Goal: Check status: Check status

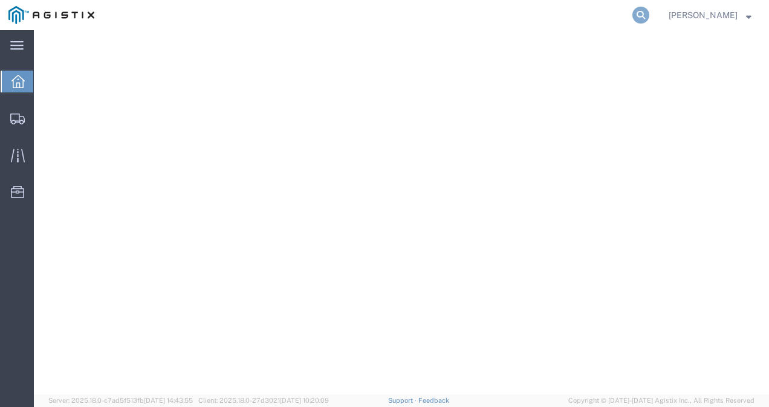
click at [649, 11] on icon at bounding box center [640, 15] width 17 height 17
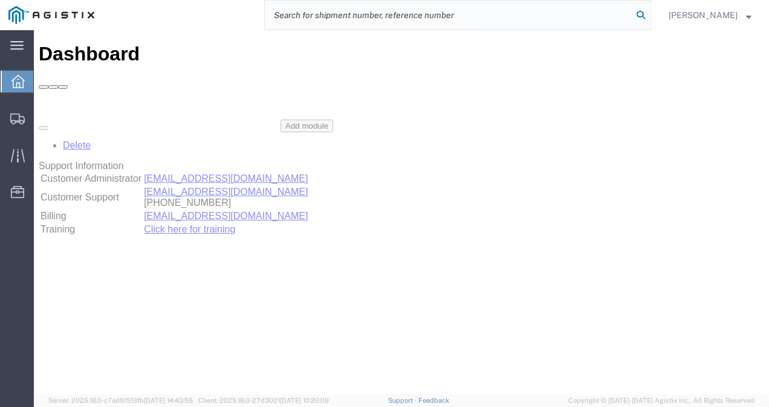
paste input "56458871"
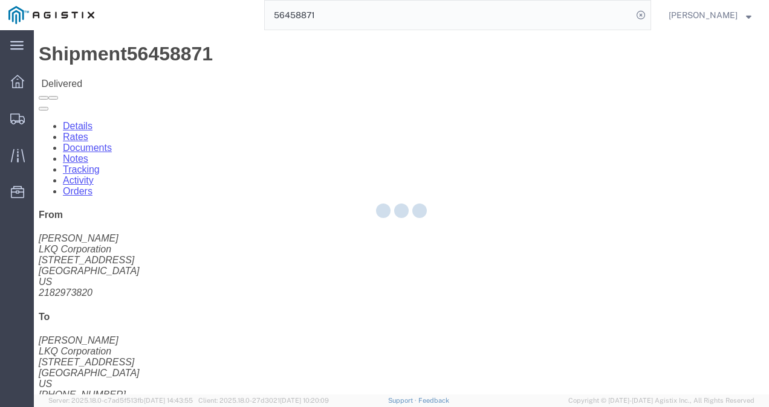
drag, startPoint x: 407, startPoint y: 232, endPoint x: 344, endPoint y: 211, distance: 66.9
click at [406, 232] on div at bounding box center [401, 212] width 735 height 364
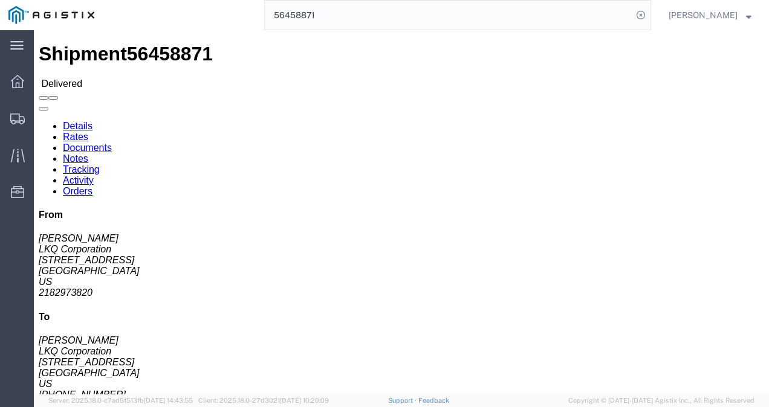
click link "Rates"
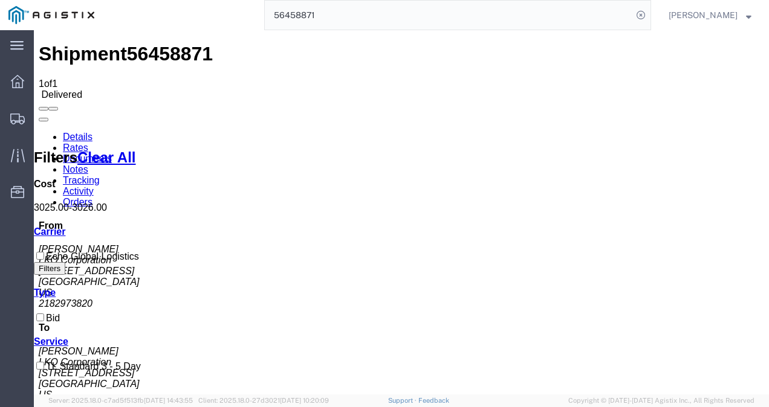
drag, startPoint x: 413, startPoint y: 363, endPoint x: 415, endPoint y: 370, distance: 7.6
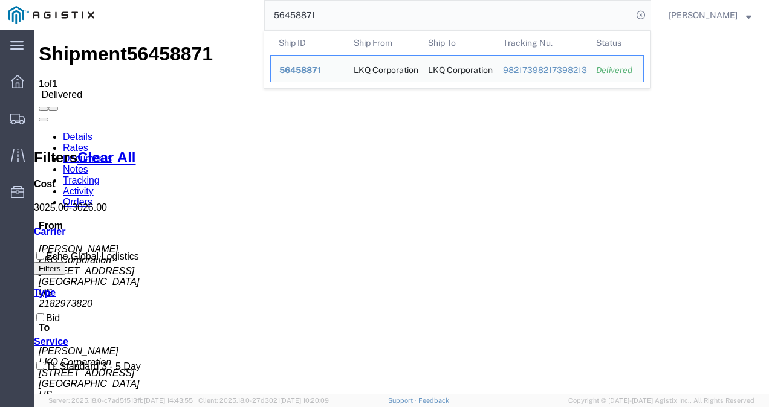
click at [354, 20] on input "56458871" at bounding box center [448, 15] width 367 height 29
paste input "14040"
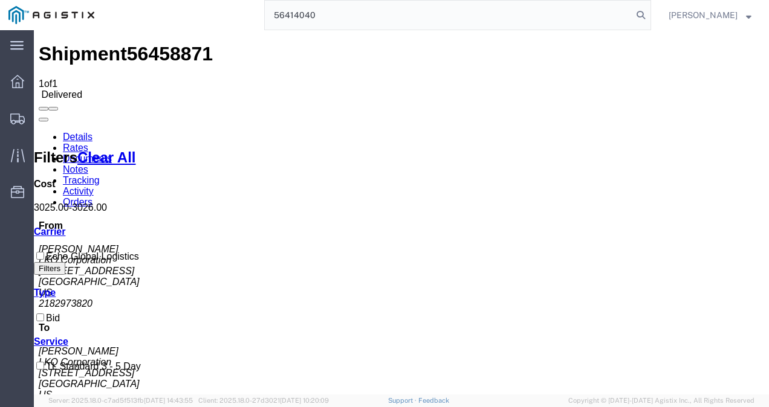
type input "56414040"
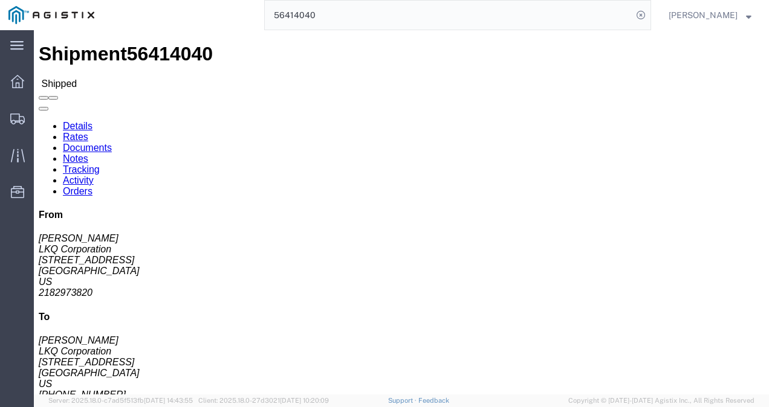
click div "Ship From LKQ Corporation (Mark Tabor) 3118 2110 South10TH Street Brainerd, MN …"
click link "Rates"
